Goal: Information Seeking & Learning: Learn about a topic

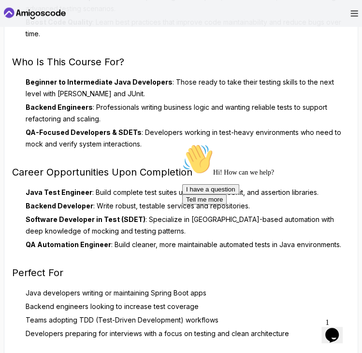
click at [156, 252] on div "Mockito & Java Unit Testing The Mockito & Java Unit Testing course is your comp…" at bounding box center [181, 177] width 338 height 681
click at [126, 116] on li "Backend Engineers : Professionals writing business logic and wanting reliable t…" at bounding box center [186, 113] width 327 height 23
click at [143, 185] on div "Mockito & Java Unit Testing The Mockito & Java Unit Testing course is your comp…" at bounding box center [181, 177] width 338 height 681
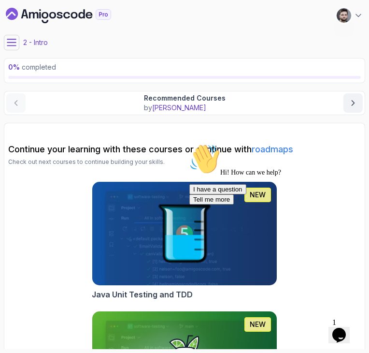
click at [8, 47] on icon at bounding box center [12, 43] width 10 height 10
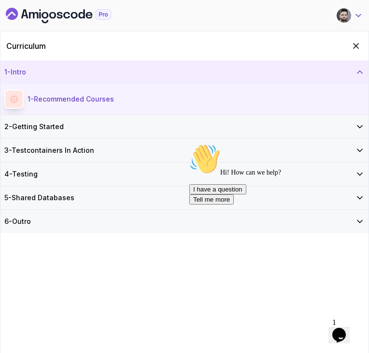
click at [355, 12] on icon at bounding box center [359, 16] width 10 height 10
click at [352, 42] on icon "Hide Curriculum for mobile" at bounding box center [356, 46] width 11 height 11
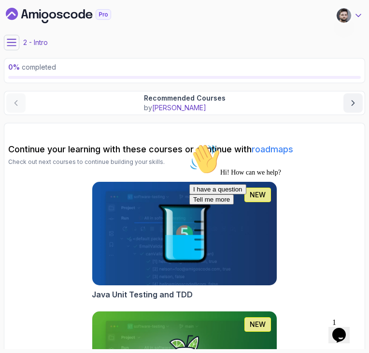
click at [355, 14] on icon at bounding box center [359, 16] width 10 height 10
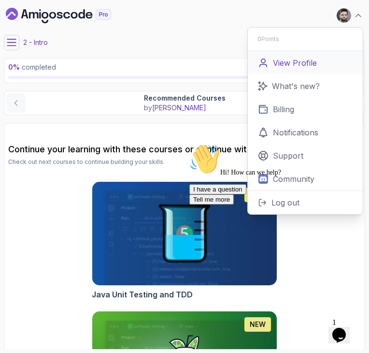
click at [306, 68] on p "View Profile" at bounding box center [295, 63] width 44 height 12
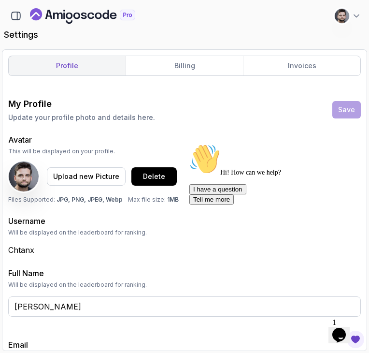
click at [189, 144] on icon "Chat attention grabber" at bounding box center [189, 144] width 0 height 0
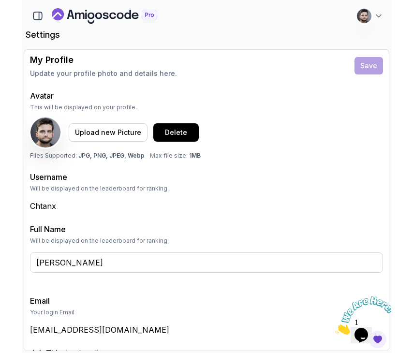
scroll to position [100, 0]
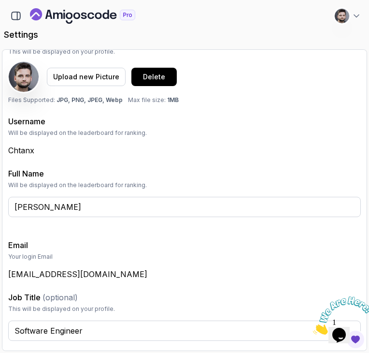
click at [175, 250] on h3 "Email" at bounding box center [184, 245] width 353 height 12
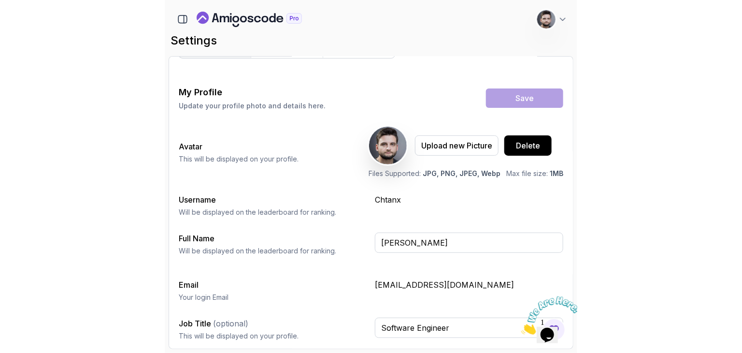
scroll to position [16, 0]
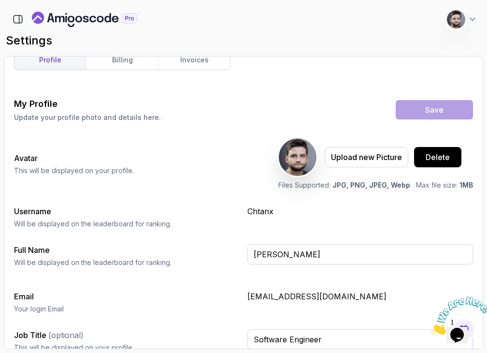
click at [220, 83] on div "profile billing invoices My Profile Update your profile photo and details here.…" at bounding box center [243, 186] width 459 height 273
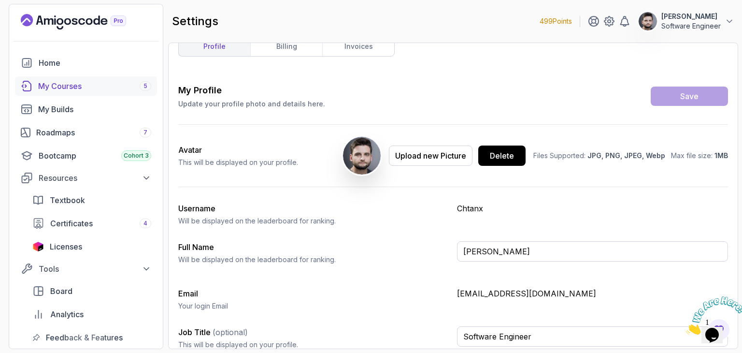
click at [88, 87] on div "My Courses 5" at bounding box center [94, 86] width 113 height 12
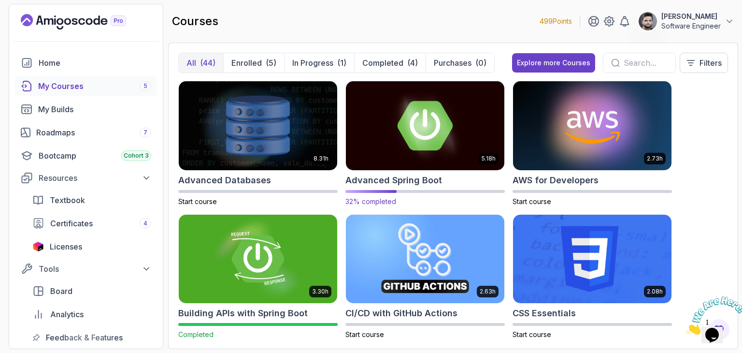
click at [369, 119] on img at bounding box center [425, 125] width 166 height 93
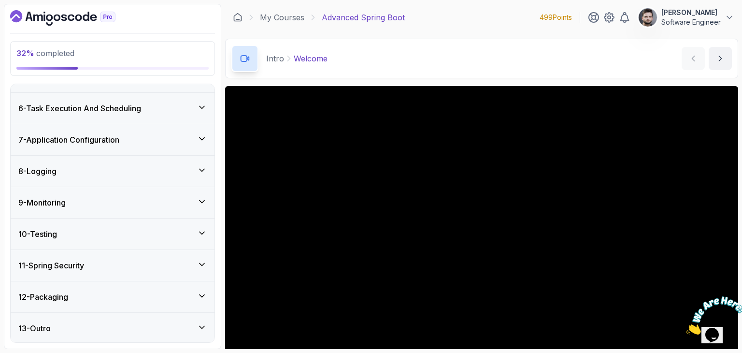
click at [139, 238] on div "10 - Testing" at bounding box center [113, 233] width 204 height 31
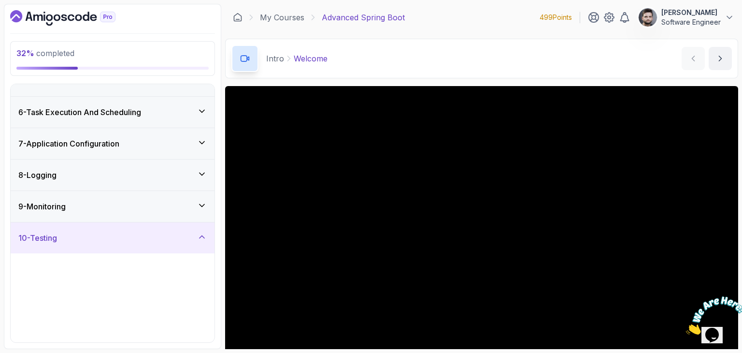
scroll to position [148, 0]
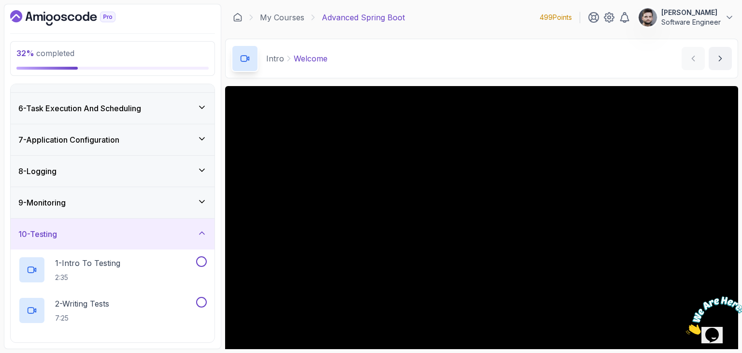
click at [145, 190] on div "9 - Monitoring" at bounding box center [113, 202] width 204 height 31
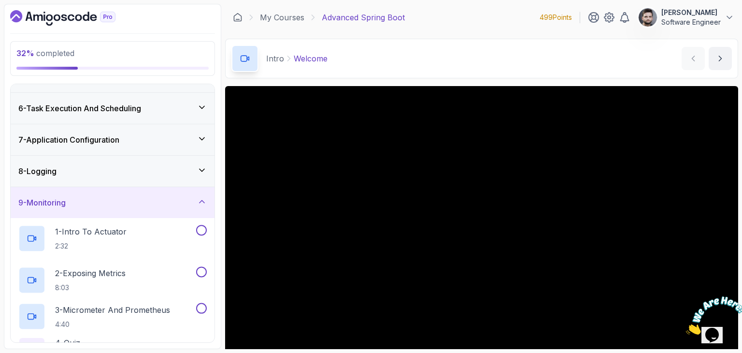
click at [144, 166] on div "8 - Logging" at bounding box center [112, 171] width 189 height 12
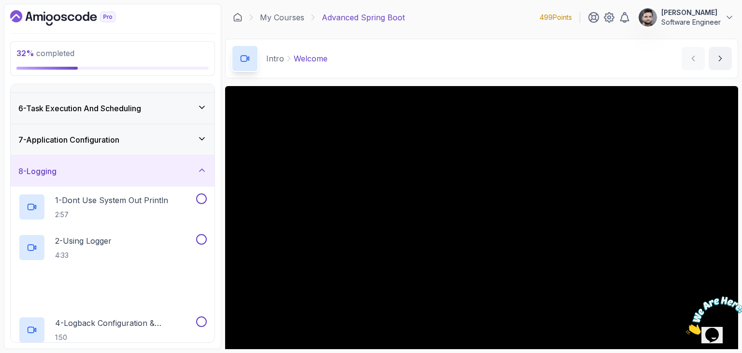
click at [142, 146] on div "7 - Application Configuration" at bounding box center [113, 139] width 204 height 31
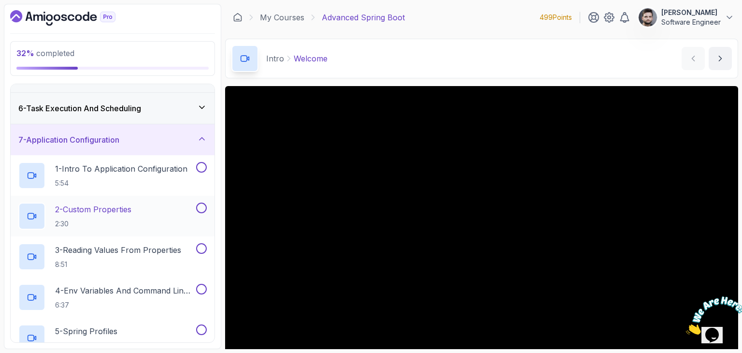
scroll to position [3, 0]
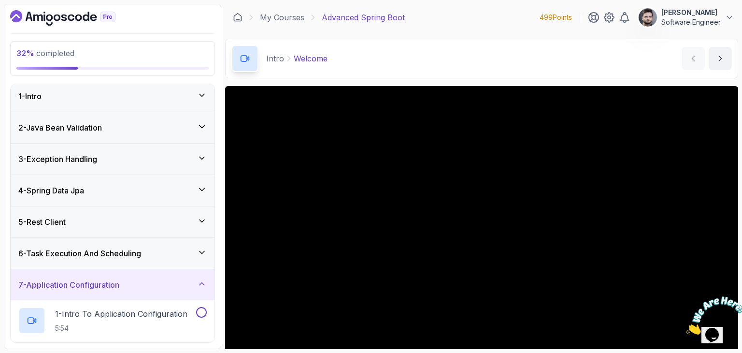
click at [145, 189] on div "4 - Spring Data Jpa" at bounding box center [112, 191] width 189 height 12
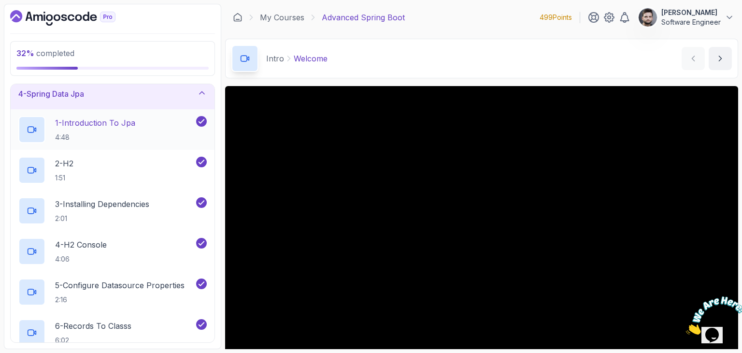
scroll to position [197, 0]
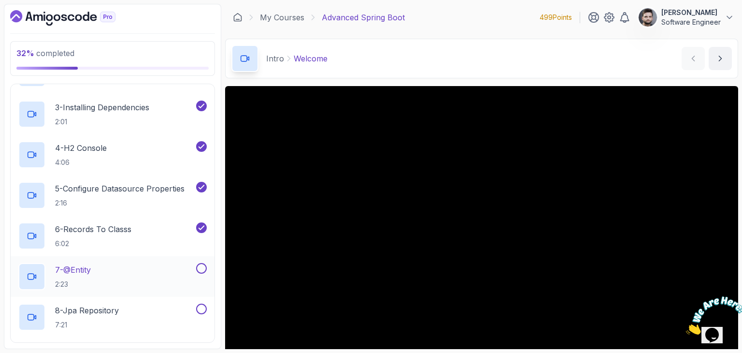
click at [147, 263] on div "7 - @Entity 2:23" at bounding box center [106, 276] width 176 height 27
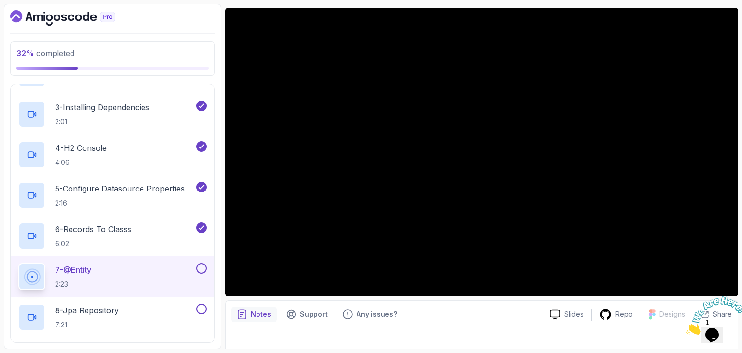
scroll to position [93, 0]
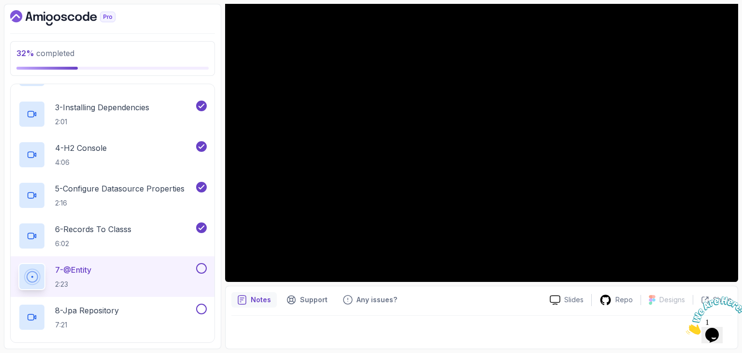
drag, startPoint x: 734, startPoint y: 297, endPoint x: 1401, endPoint y: 579, distance: 723.7
click at [369, 328] on icon "Close" at bounding box center [686, 332] width 0 height 8
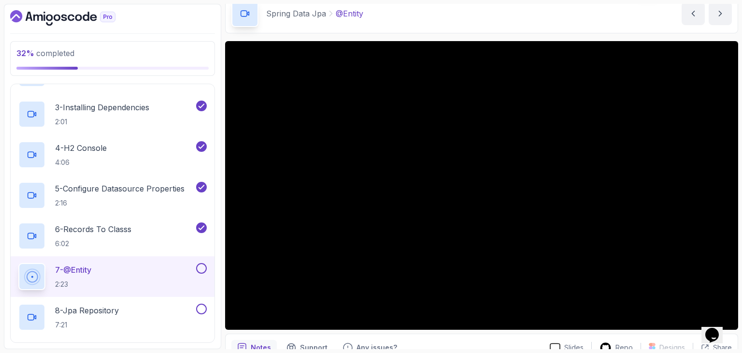
scroll to position [62, 0]
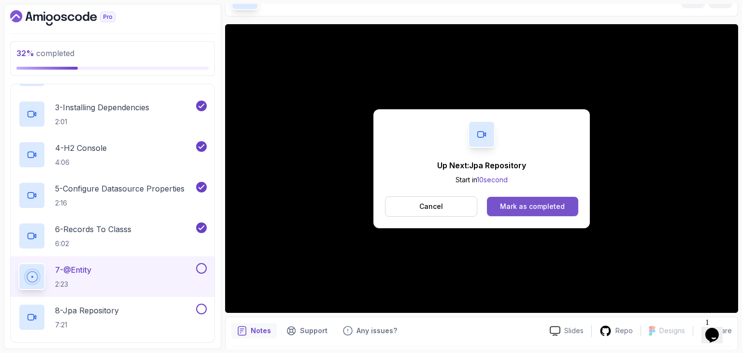
click at [369, 203] on div "Mark as completed" at bounding box center [532, 207] width 65 height 10
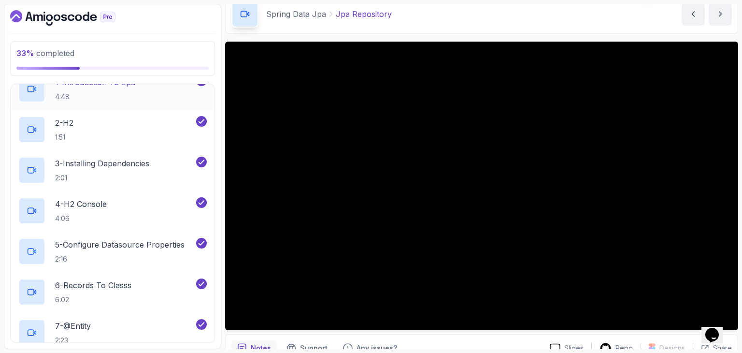
scroll to position [197, 0]
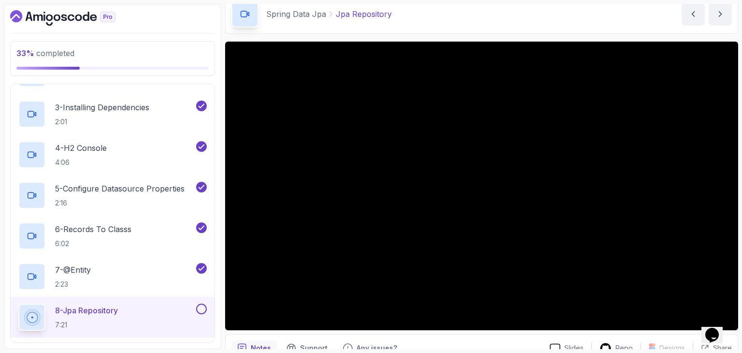
click at [369, 328] on icon "Chat widget" at bounding box center [713, 335] width 14 height 15
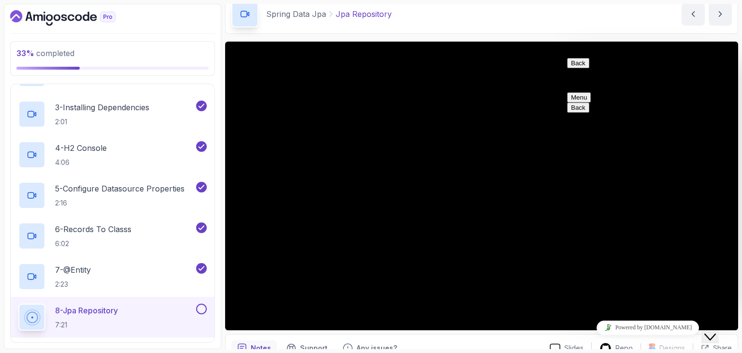
click at [369, 68] on button "Back" at bounding box center [578, 63] width 22 height 10
click at [369, 332] on icon "Close Chat This icon closes the chat window." at bounding box center [711, 337] width 12 height 12
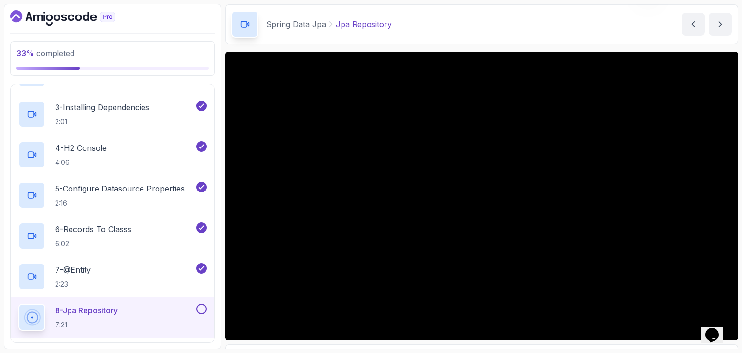
scroll to position [48, 0]
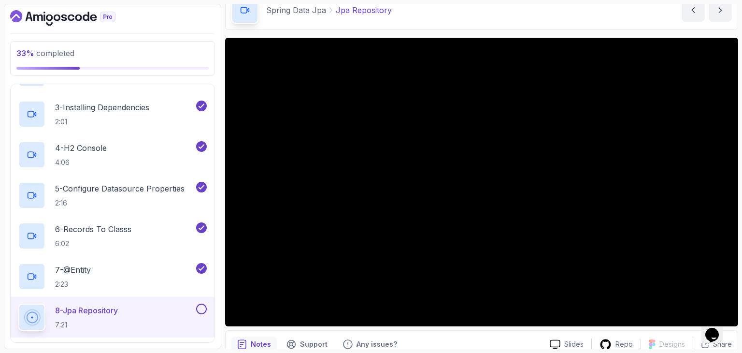
click at [369, 337] on div "Notes Support Any issues?" at bounding box center [387, 343] width 311 height 15
